Goal: Task Accomplishment & Management: Use online tool/utility

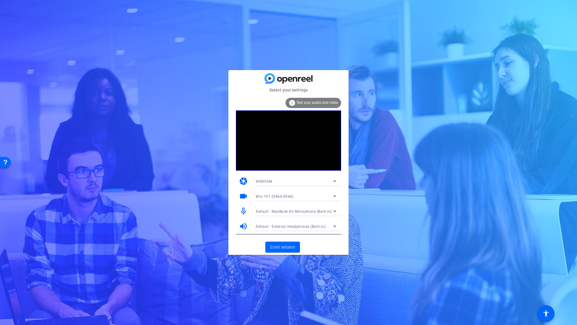
click at [283, 211] on span "Default - MacBook Air Microphone (Built-in)" at bounding box center [294, 211] width 76 height 4
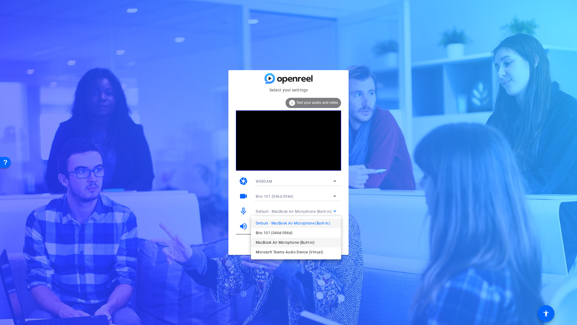
click at [291, 242] on span "MacBook Air Microphone (Built-in)" at bounding box center [285, 242] width 59 height 7
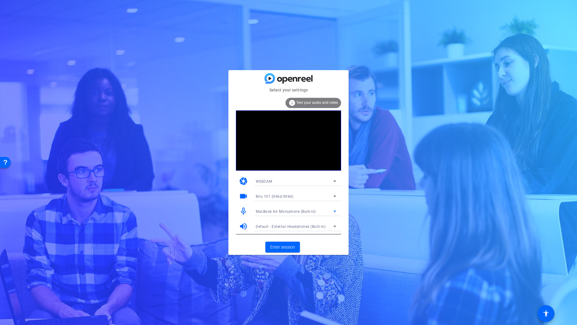
click at [285, 213] on span "MacBook Air Microphone (Built-in)" at bounding box center [286, 211] width 60 height 4
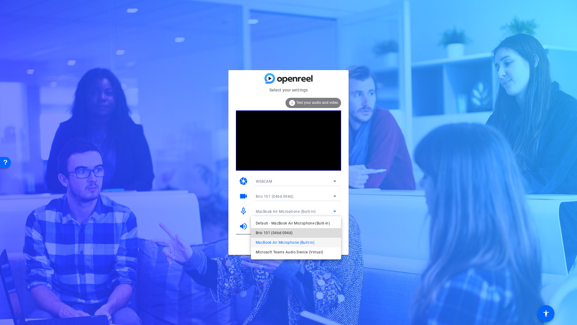
click at [278, 234] on span "Brio 101 (046d:094d)" at bounding box center [274, 232] width 37 height 7
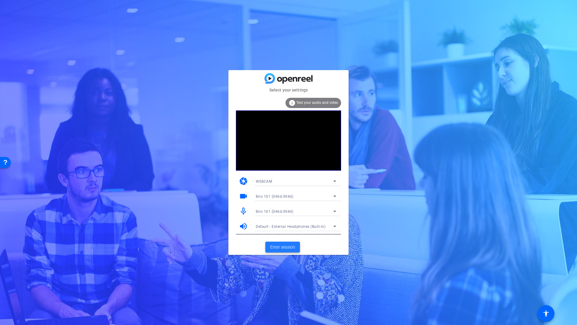
click at [281, 246] on span "Enter session" at bounding box center [282, 247] width 25 height 6
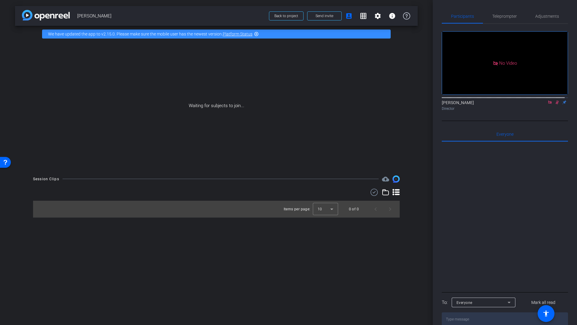
click at [62, 324] on div "arrow_back Leah Gauquier Back to project Send invite account_box grid_on settin…" at bounding box center [216, 162] width 433 height 325
click at [548, 104] on icon at bounding box center [549, 101] width 3 height 3
click at [555, 105] on mat-icon "flip" at bounding box center [557, 101] width 7 height 5
click at [554, 105] on mat-icon "flip" at bounding box center [557, 101] width 7 height 5
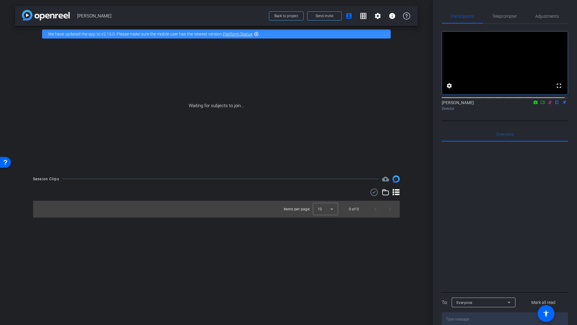
click at [548, 104] on icon at bounding box center [550, 102] width 5 height 4
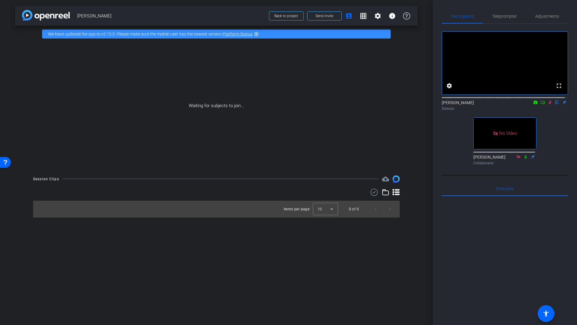
click at [548, 104] on icon at bounding box center [550, 102] width 5 height 4
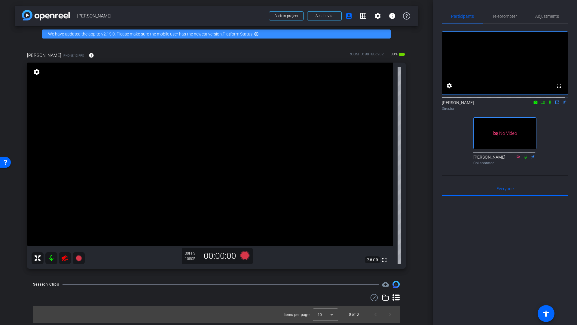
click at [66, 259] on icon at bounding box center [64, 257] width 7 height 7
click at [548, 17] on span "Adjustments" at bounding box center [547, 16] width 24 height 4
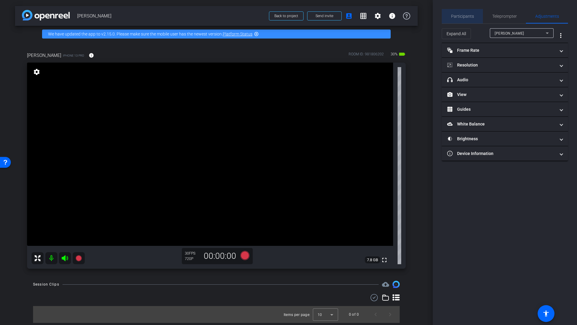
click at [466, 18] on span "Participants" at bounding box center [462, 16] width 23 height 4
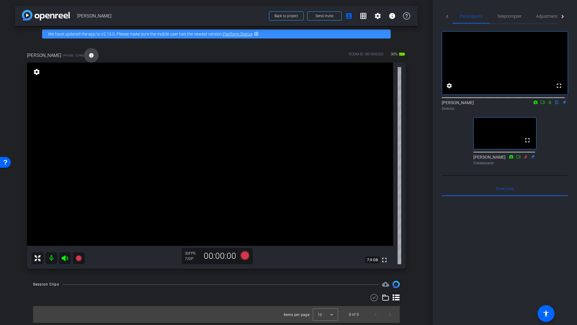
click at [89, 55] on mat-icon "info" at bounding box center [91, 55] width 5 height 5
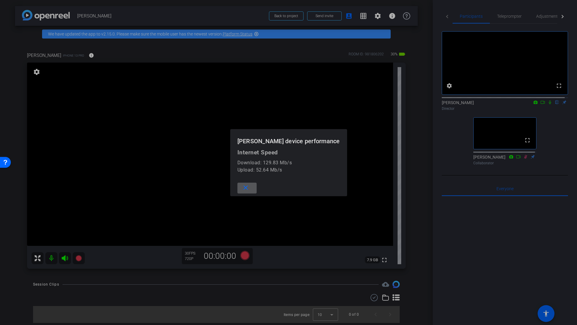
click at [366, 118] on div at bounding box center [288, 162] width 577 height 325
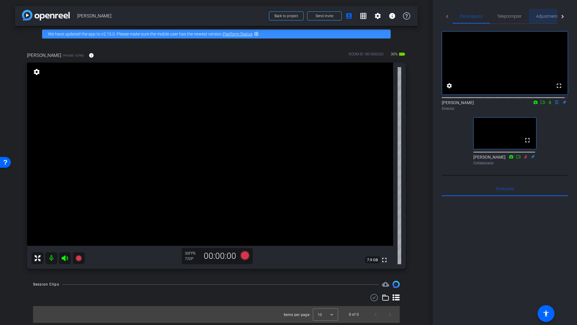
click at [548, 13] on span "Adjustments" at bounding box center [548, 16] width 24 height 14
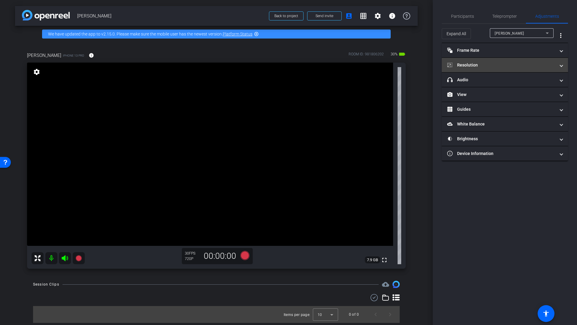
click at [482, 63] on mat-panel-title "Resolution" at bounding box center [501, 65] width 108 height 6
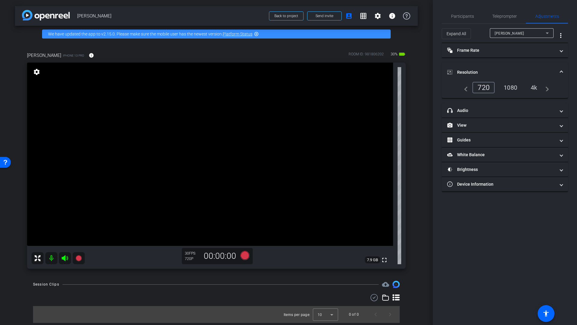
click at [509, 88] on div "1080" at bounding box center [510, 87] width 23 height 10
click at [476, 31] on div "Expand All" at bounding box center [466, 33] width 48 height 11
click at [476, 127] on mat-panel-title "View" at bounding box center [501, 125] width 108 height 6
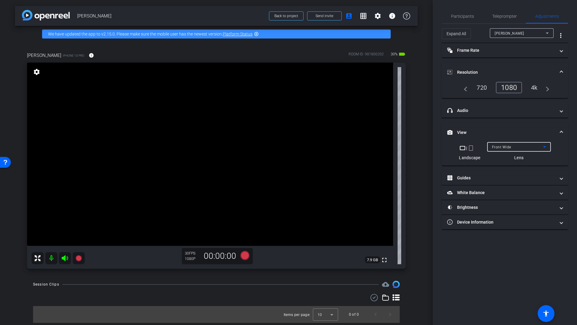
click at [510, 148] on span "Front Wide" at bounding box center [501, 147] width 19 height 4
click at [503, 158] on span "Back Wide" at bounding box center [501, 158] width 19 height 7
click at [467, 18] on span "Participants" at bounding box center [462, 16] width 23 height 4
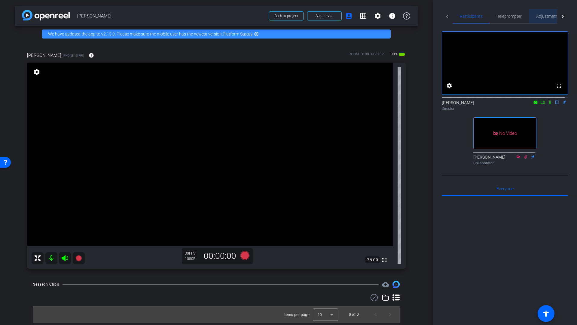
click at [546, 17] on span "Adjustments" at bounding box center [548, 16] width 24 height 4
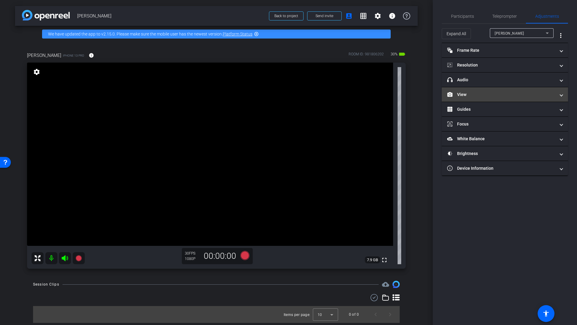
click at [483, 97] on mat-panel-title "View" at bounding box center [501, 94] width 108 height 6
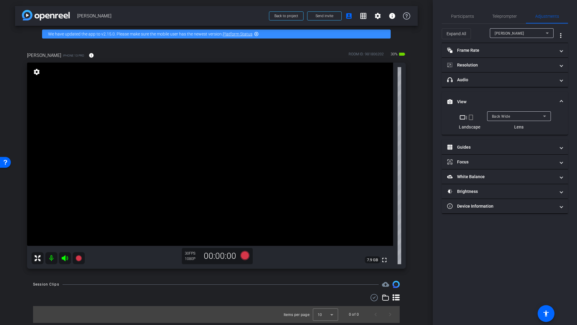
click at [504, 117] on span "Back Wide" at bounding box center [501, 116] width 18 height 4
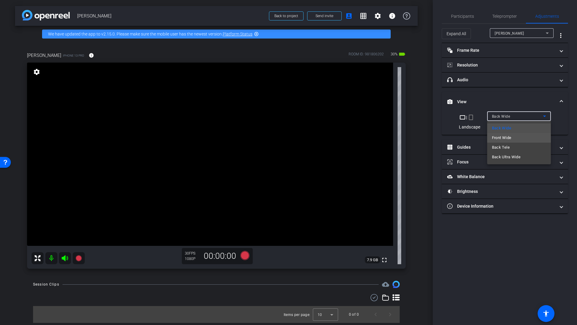
click at [504, 137] on span "Front Wide" at bounding box center [502, 137] width 20 height 7
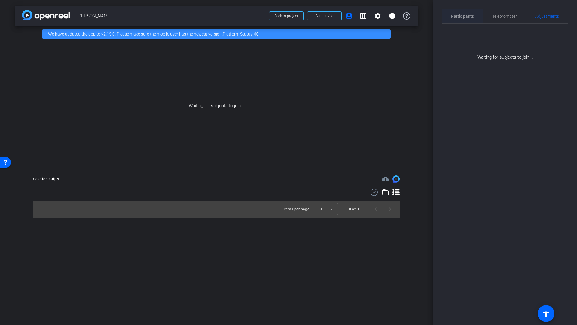
click at [458, 19] on span "Participants" at bounding box center [462, 16] width 23 height 14
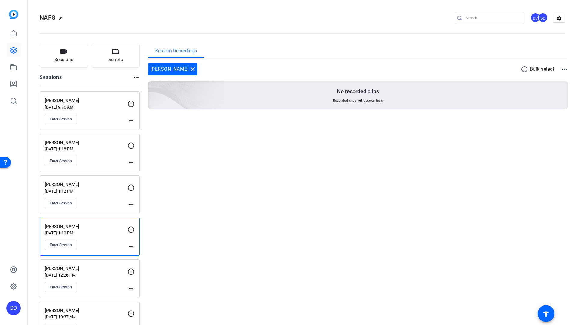
scroll to position [12, 0]
